Goal: Information Seeking & Learning: Learn about a topic

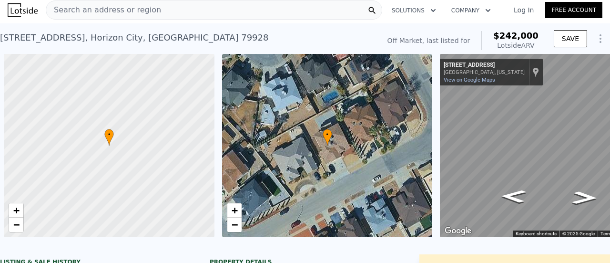
scroll to position [0, 4]
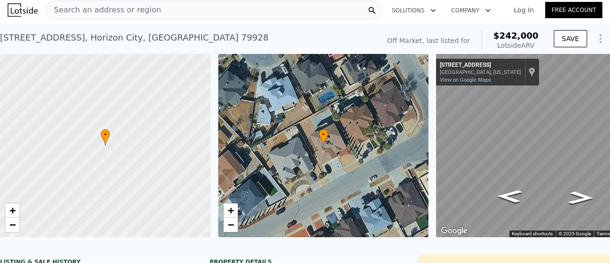
click at [156, 12] on div "Search an address or region" at bounding box center [214, 9] width 337 height 19
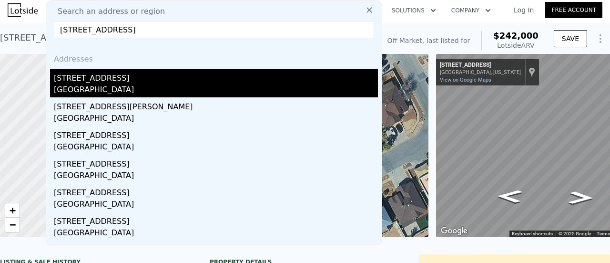
type input "3547 Tacoma Ave, Los Angeles, CA 90065"
click at [119, 78] on div "3547 Tacoma Ave" at bounding box center [216, 76] width 324 height 15
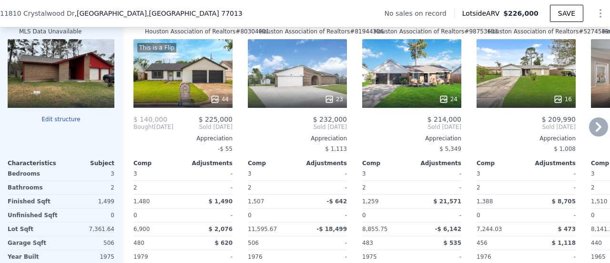
scroll to position [1141, 0]
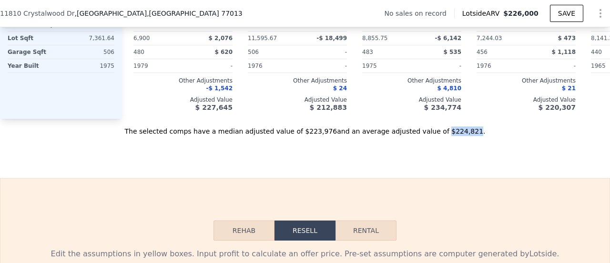
drag, startPoint x: 425, startPoint y: 144, endPoint x: 448, endPoint y: 145, distance: 23.4
click at [448, 136] on div "The selected comps have a median adjusted value of $223,976 and an average adju…" at bounding box center [305, 127] width 610 height 17
copy div "$224,821"
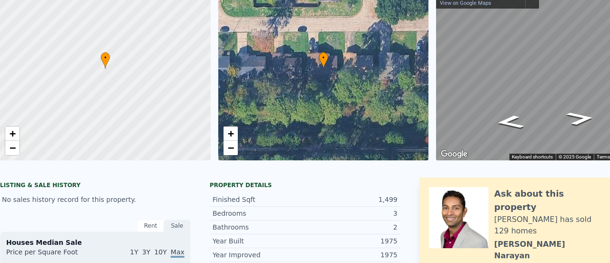
scroll to position [3, 0]
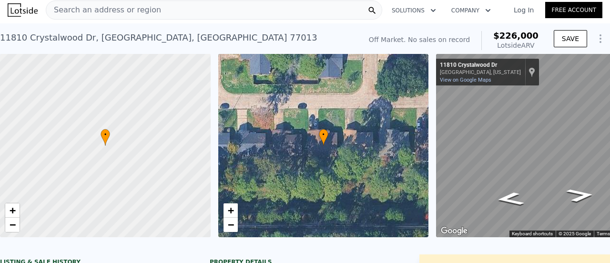
click at [95, 14] on span "Search an address or region" at bounding box center [103, 9] width 115 height 11
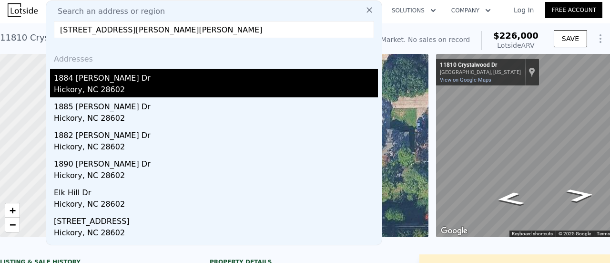
type input "1884 Freedson Dr, Hickory, NC 28602"
click at [82, 82] on div "1884 [PERSON_NAME] Dr" at bounding box center [216, 76] width 324 height 15
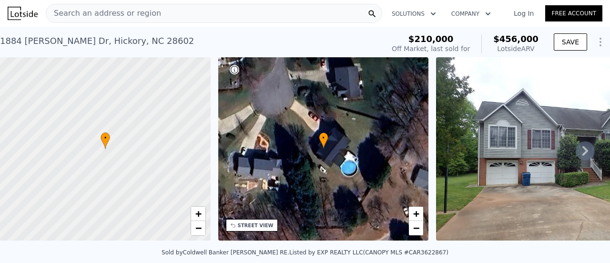
click at [122, 17] on span "Search an address or region" at bounding box center [103, 13] width 115 height 11
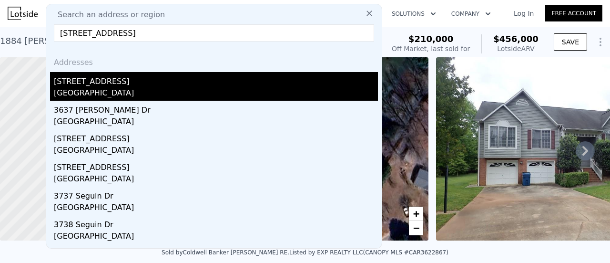
type input "3637 Seguin Dr, Dallas, TX 75220"
click at [87, 82] on div "[STREET_ADDRESS]" at bounding box center [216, 79] width 324 height 15
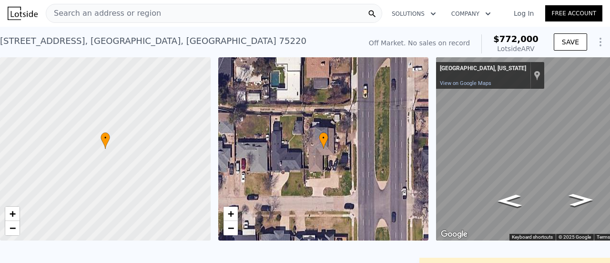
click at [156, 11] on div "Search an address or region" at bounding box center [214, 13] width 337 height 19
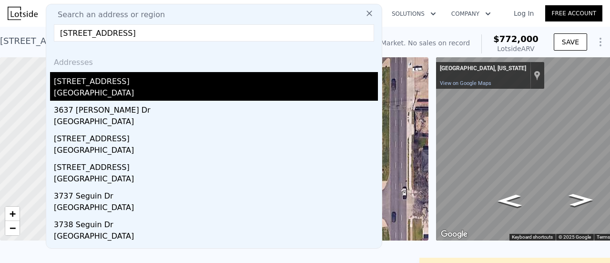
type input "3637 Seguin Dr, Dallas, TX 75220"
click at [102, 84] on div "[STREET_ADDRESS]" at bounding box center [216, 79] width 324 height 15
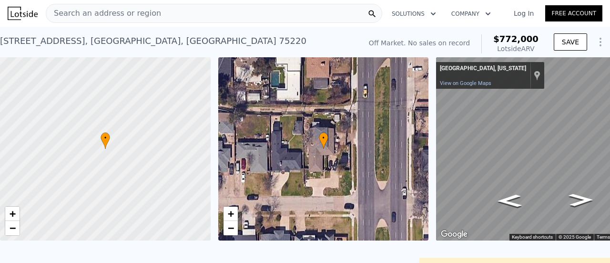
click at [163, 14] on div "Search an address or region" at bounding box center [214, 13] width 337 height 19
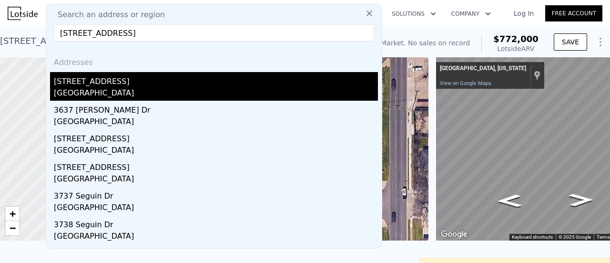
type input "3637 Seguin Dr, Dallas, TX 75220"
click at [91, 88] on div "Dallas, TX 75220" at bounding box center [216, 93] width 324 height 13
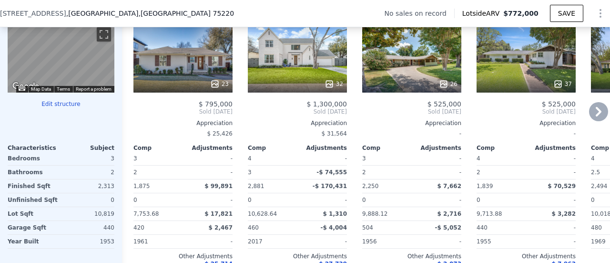
scroll to position [950, 0]
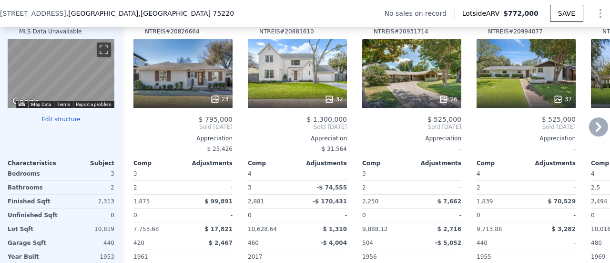
click at [594, 131] on icon at bounding box center [598, 126] width 19 height 19
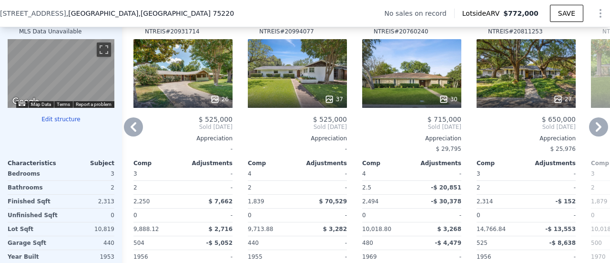
click at [594, 131] on icon at bounding box center [598, 126] width 19 height 19
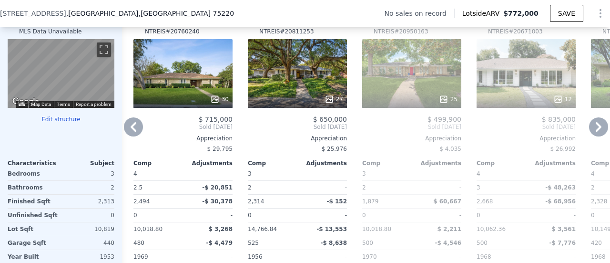
click at [594, 131] on icon at bounding box center [598, 126] width 19 height 19
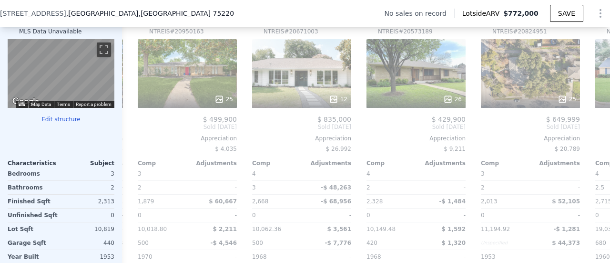
scroll to position [0, 687]
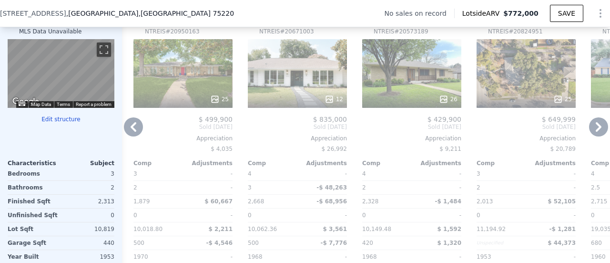
click at [594, 131] on icon at bounding box center [598, 126] width 19 height 19
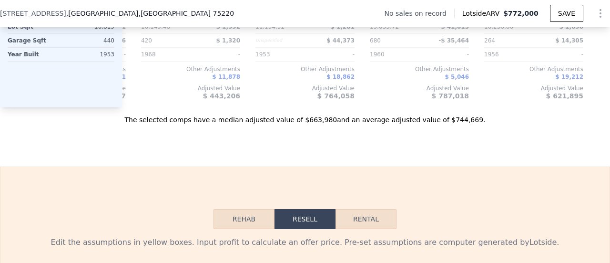
scroll to position [1093, 0]
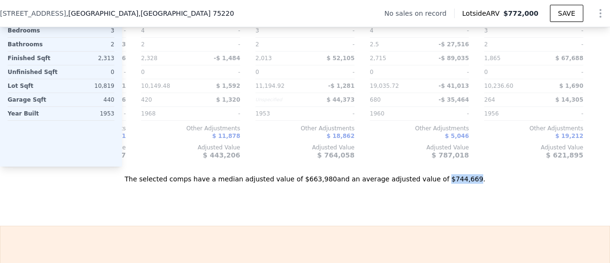
drag, startPoint x: 423, startPoint y: 193, endPoint x: 447, endPoint y: 192, distance: 23.9
click at [449, 184] on div "The selected comps have a median adjusted value of $663,980 and an average adju…" at bounding box center [305, 174] width 610 height 17
copy div "$744,669"
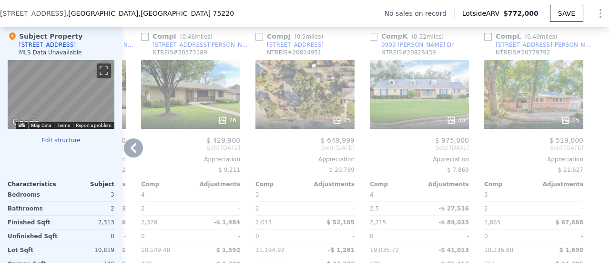
scroll to position [711, 0]
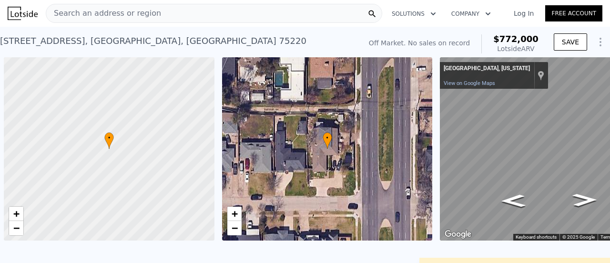
scroll to position [0, 4]
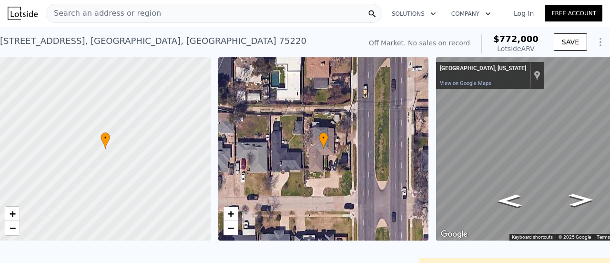
click at [113, 9] on span "Search an address or region" at bounding box center [103, 13] width 115 height 11
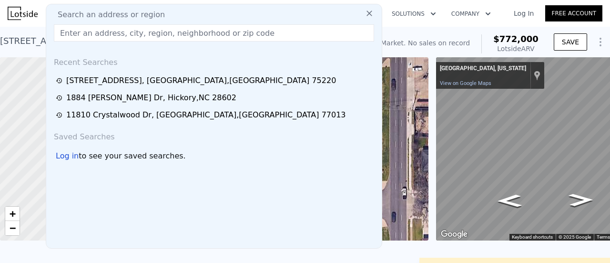
type input "[STREET_ADDRESS]"
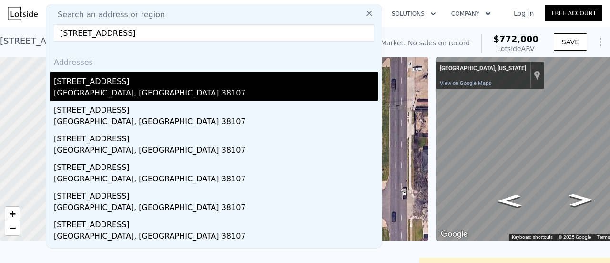
click at [84, 81] on div "[STREET_ADDRESS]" at bounding box center [216, 79] width 324 height 15
